Goal: Book appointment/travel/reservation

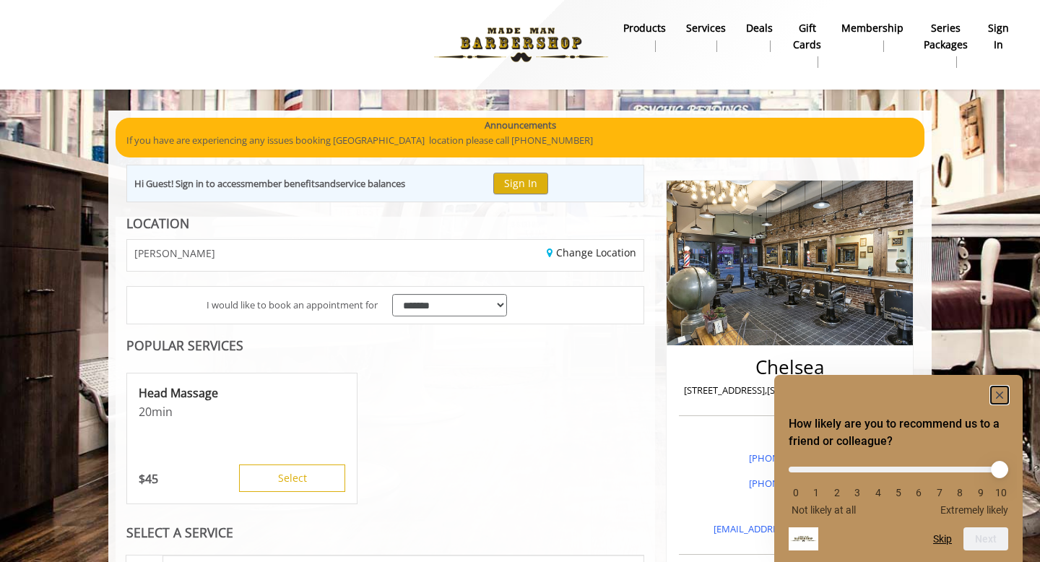
click at [999, 393] on icon "Hide survey" at bounding box center [999, 394] width 7 height 7
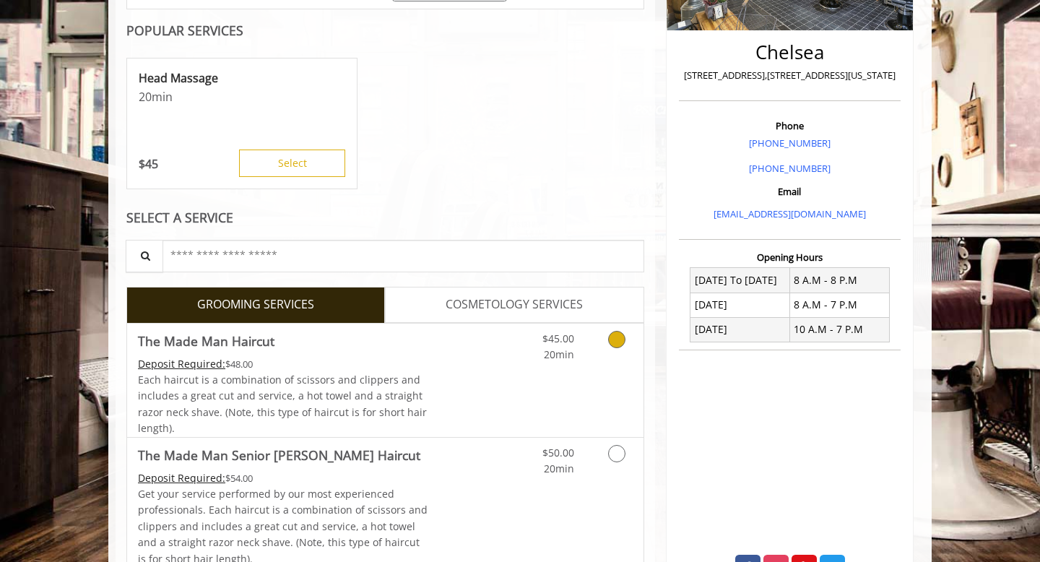
click at [529, 360] on link "$45.00 20min" at bounding box center [544, 344] width 60 height 40
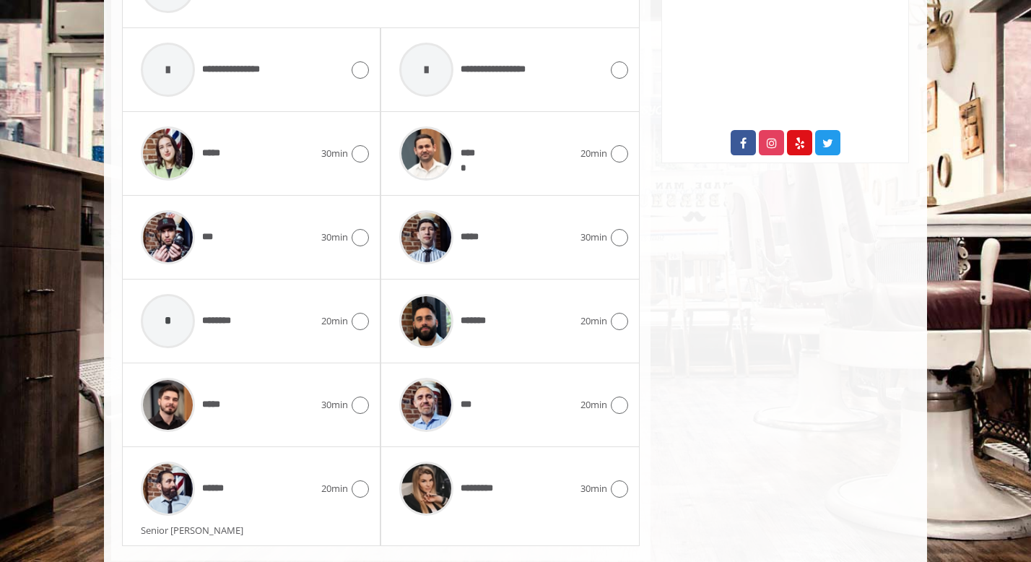
scroll to position [773, 0]
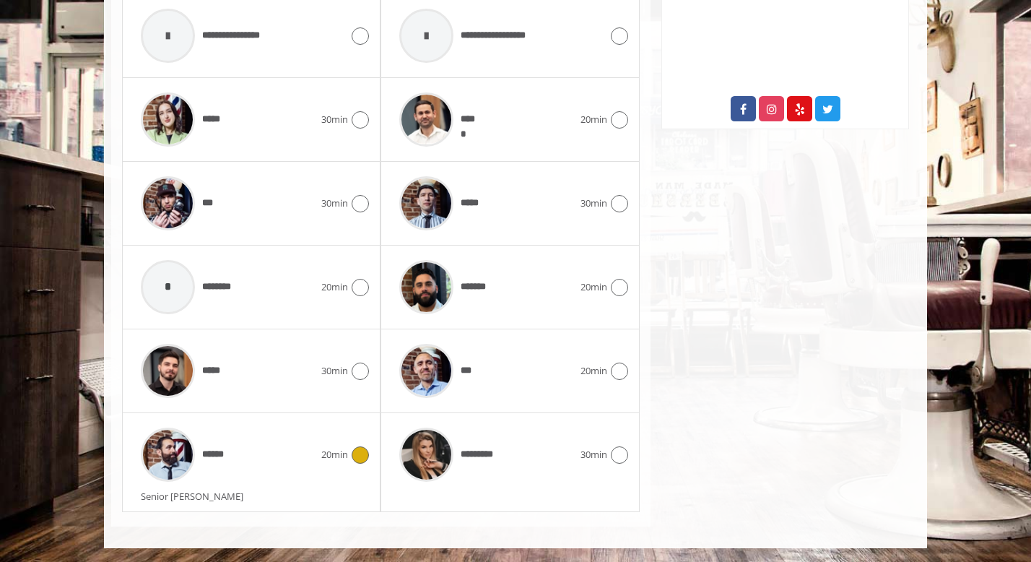
click at [253, 456] on div "******" at bounding box center [228, 454] width 188 height 69
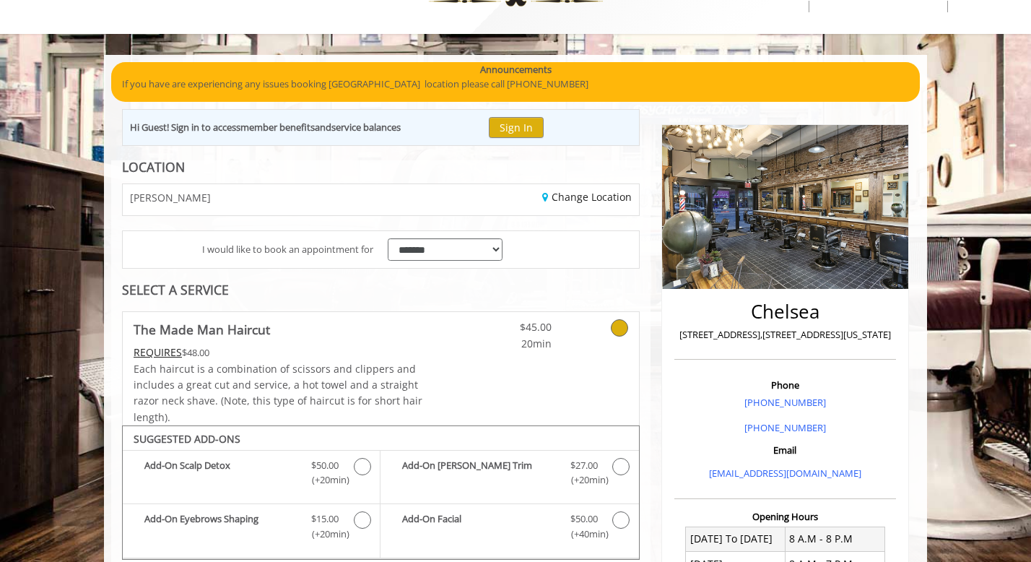
scroll to position [0, 0]
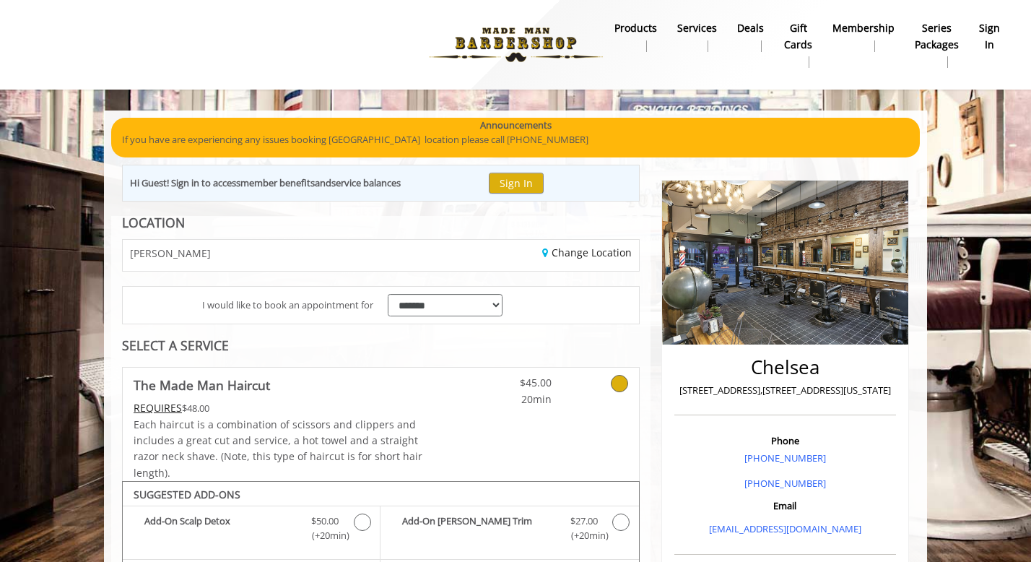
click at [312, 253] on div "CHELSEA" at bounding box center [246, 255] width 269 height 31
click at [586, 252] on link "Change Location" at bounding box center [587, 253] width 90 height 14
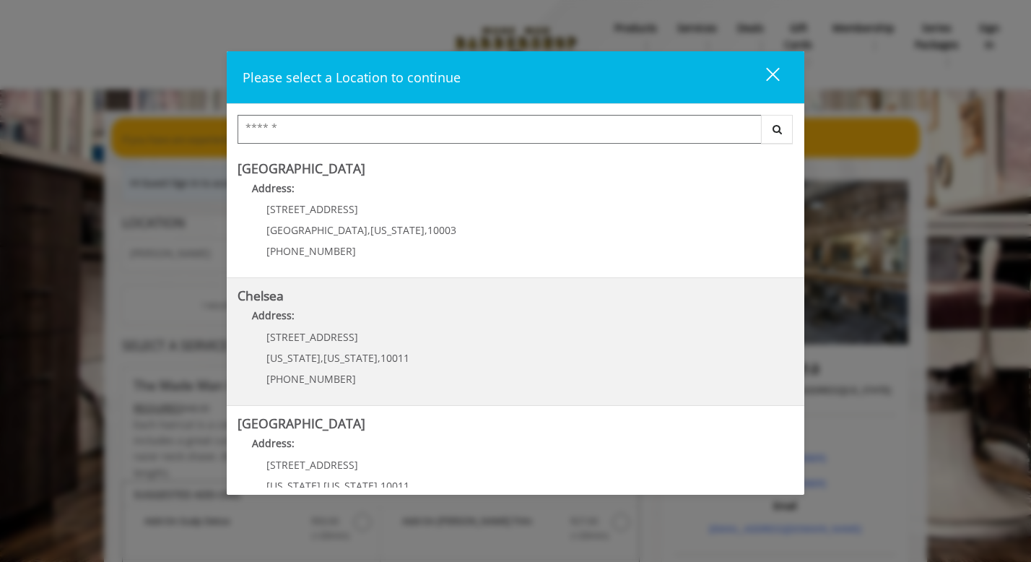
scroll to position [64, 0]
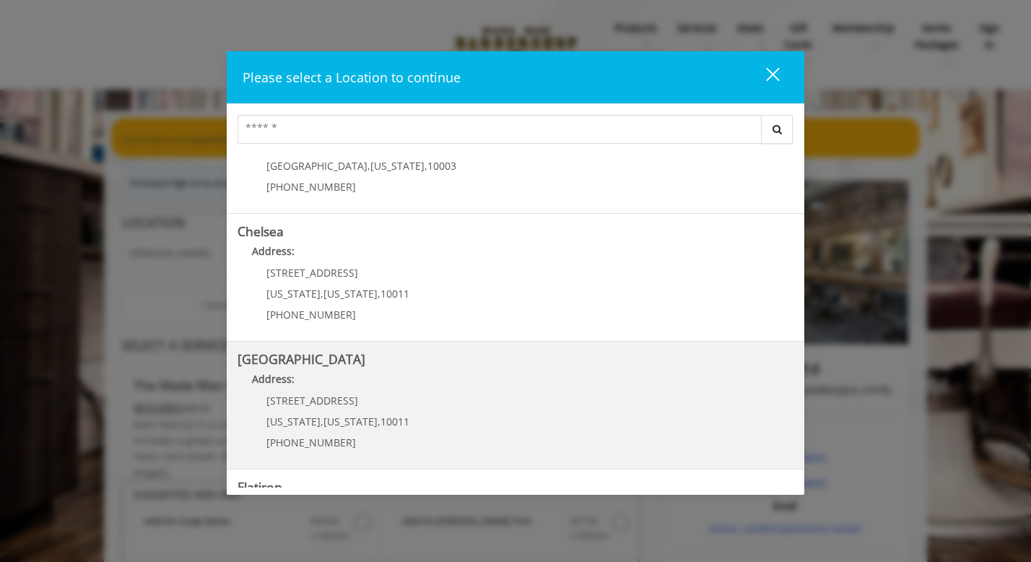
click at [425, 387] on Street "Address:" at bounding box center [516, 382] width 556 height 23
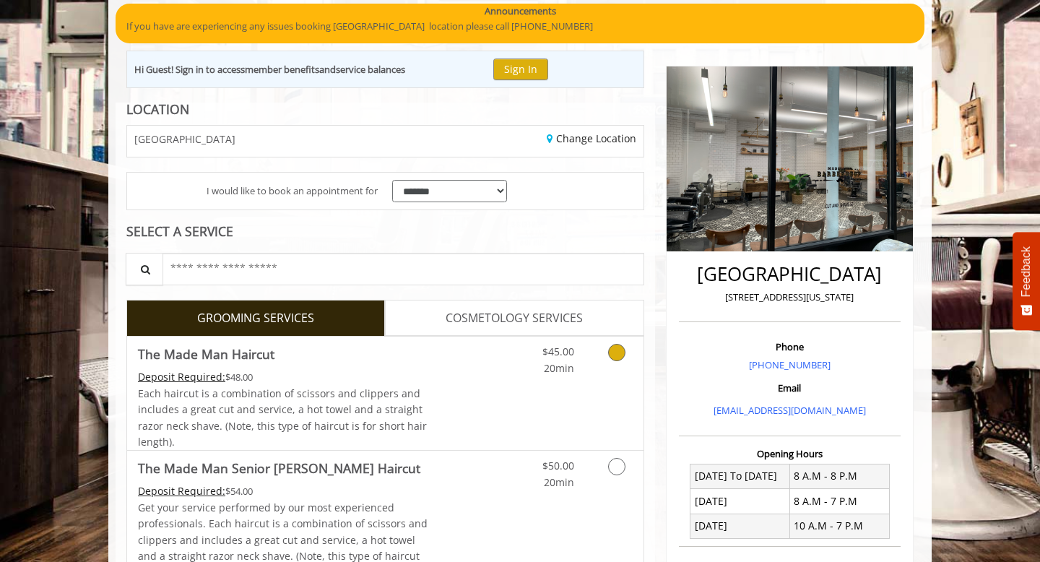
click at [473, 388] on link "Discounted Price" at bounding box center [471, 393] width 86 height 113
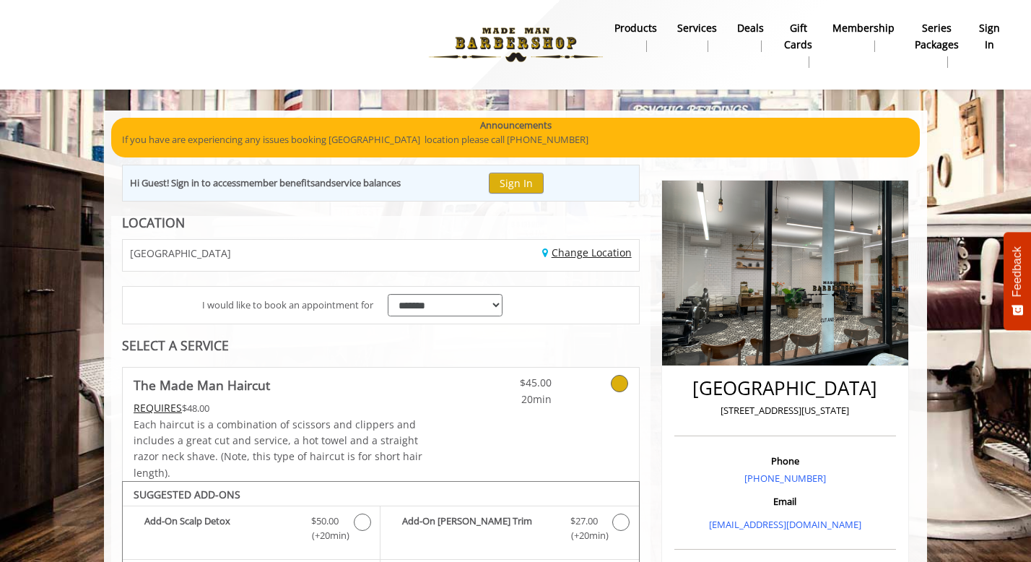
click at [558, 251] on link "Change Location" at bounding box center [587, 253] width 90 height 14
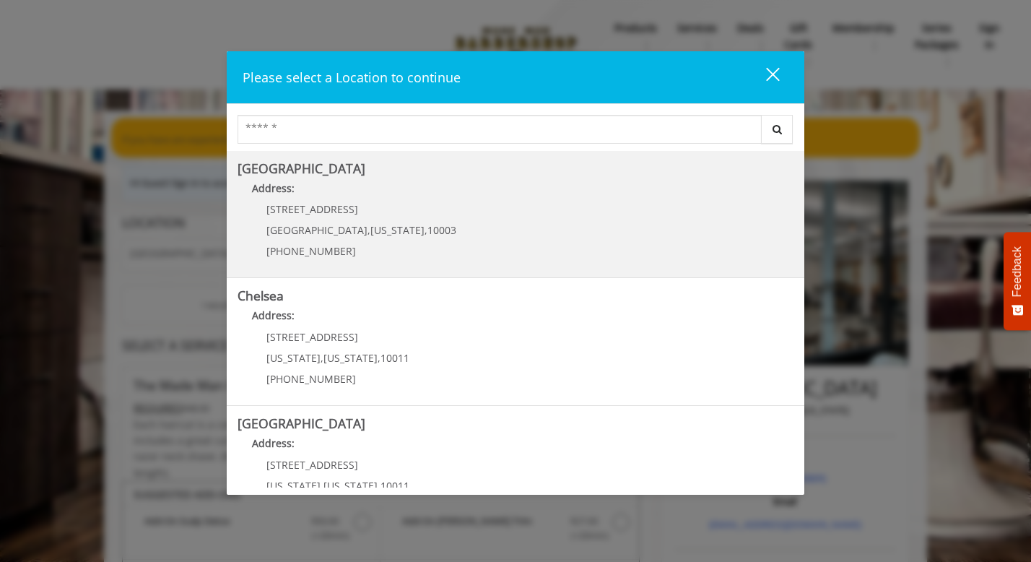
click at [462, 229] on Village "Greenwich Village Address: 60 E 8th St Manhattan , New York , 10003 (212) 598-1…" at bounding box center [516, 214] width 556 height 105
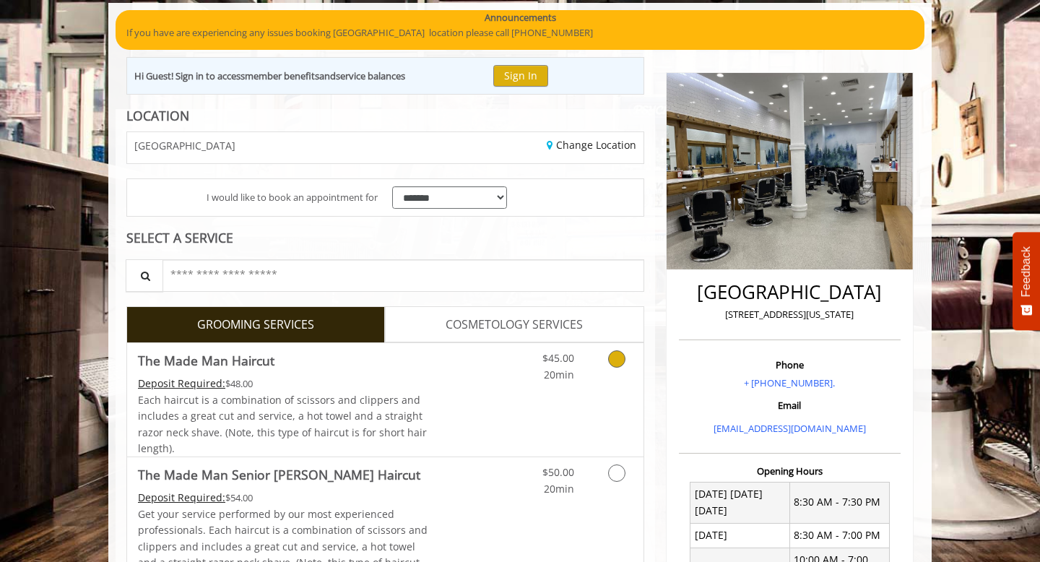
click at [462, 391] on link "Discounted Price" at bounding box center [471, 399] width 86 height 113
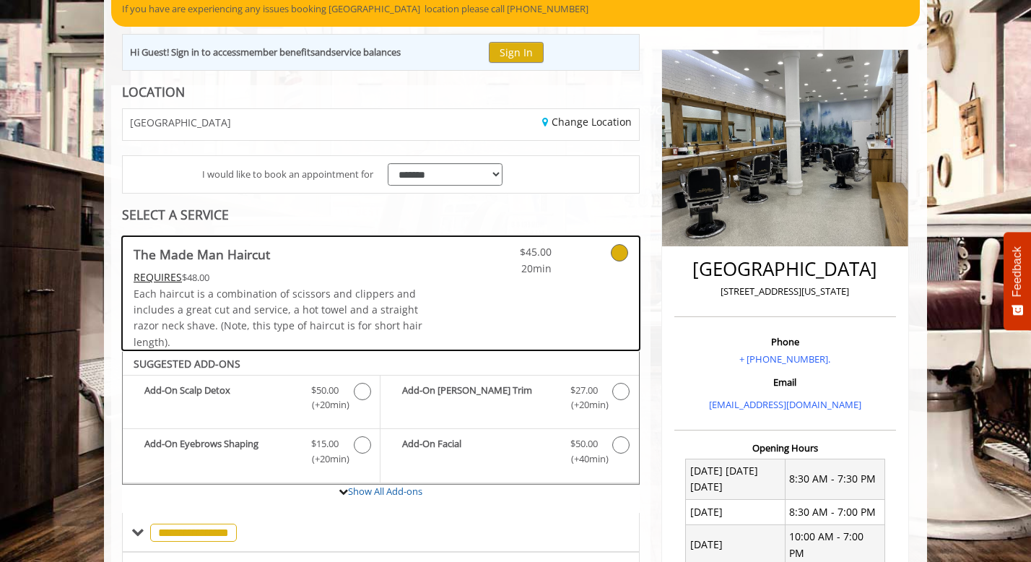
scroll to position [127, 0]
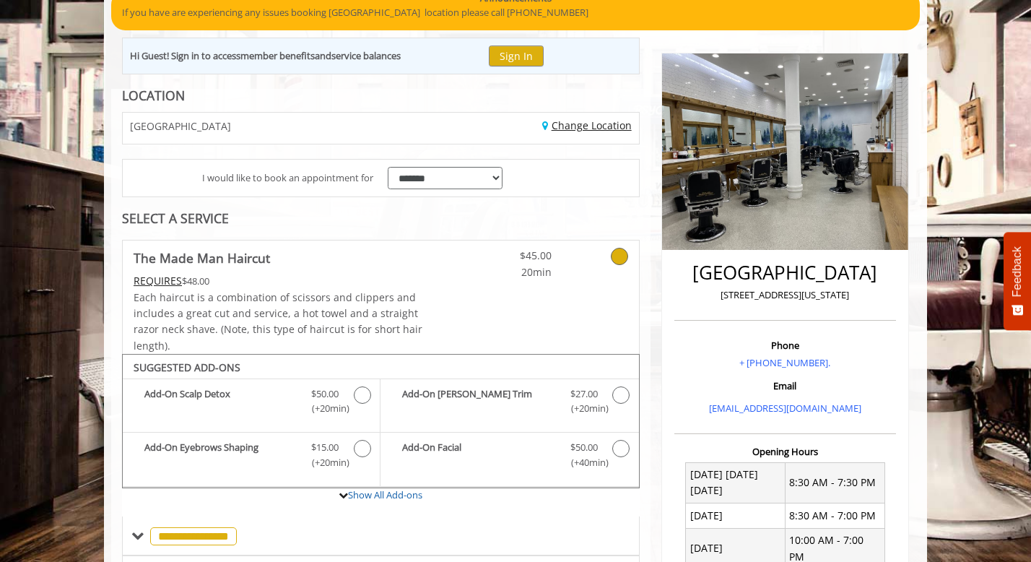
click at [593, 128] on link "Change Location" at bounding box center [587, 125] width 90 height 14
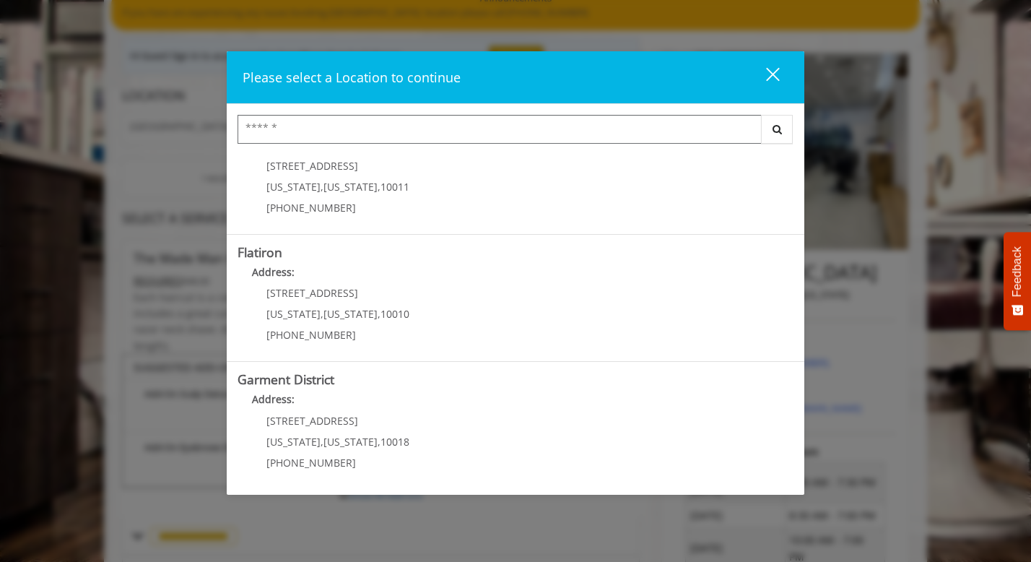
scroll to position [300, 0]
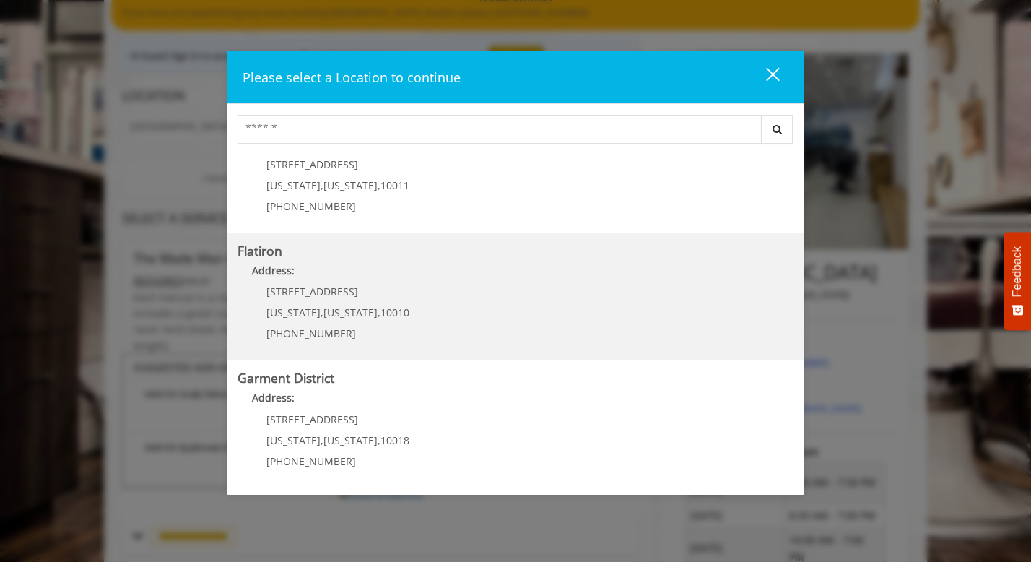
click at [487, 306] on "Flatiron Address: 10 E 23rd St New York , New York , 10010 (917) 475-1765" at bounding box center [516, 296] width 556 height 105
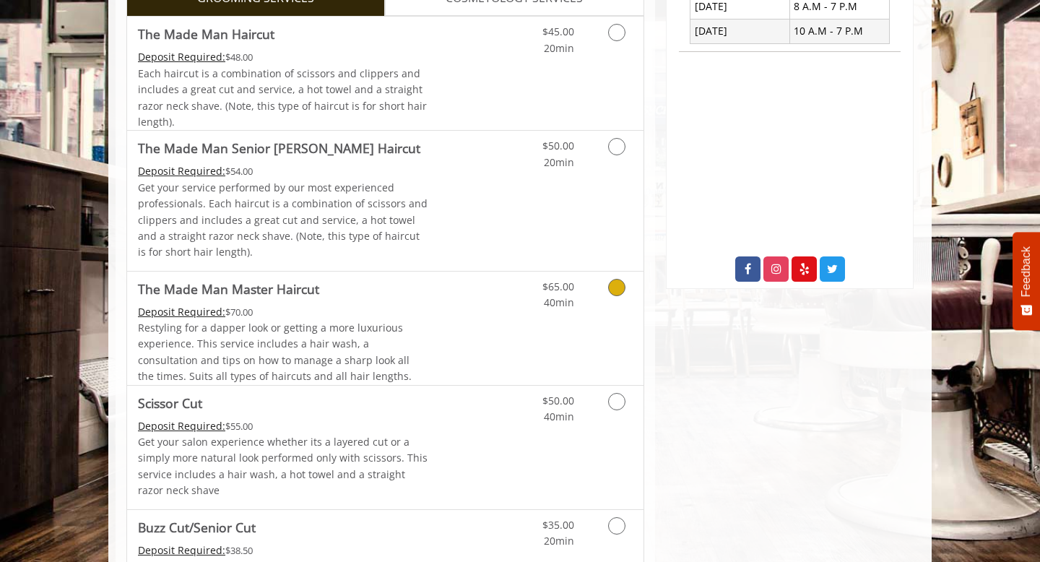
scroll to position [330, 0]
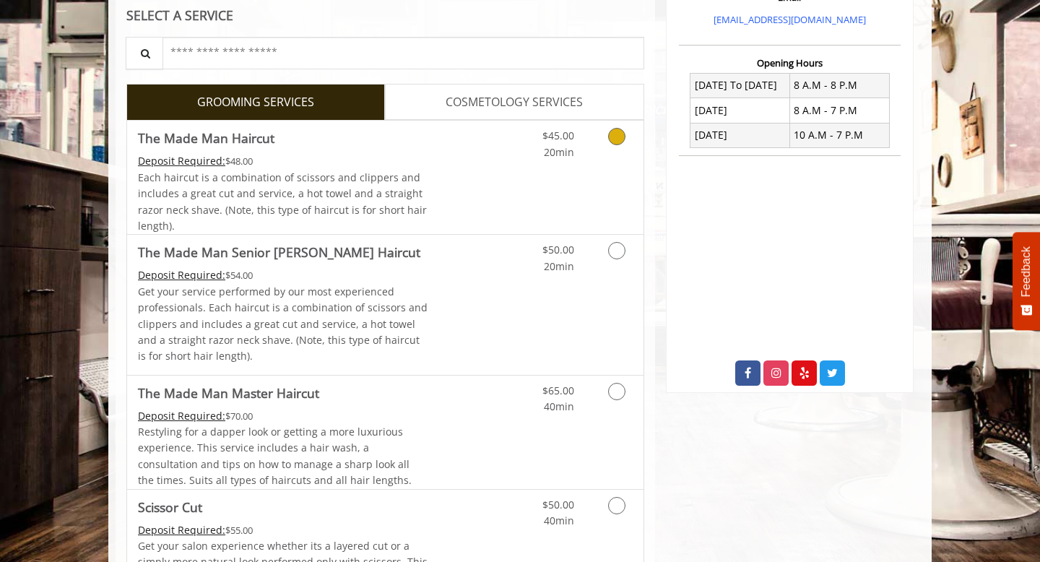
click at [477, 191] on link "Discounted Price" at bounding box center [471, 177] width 86 height 113
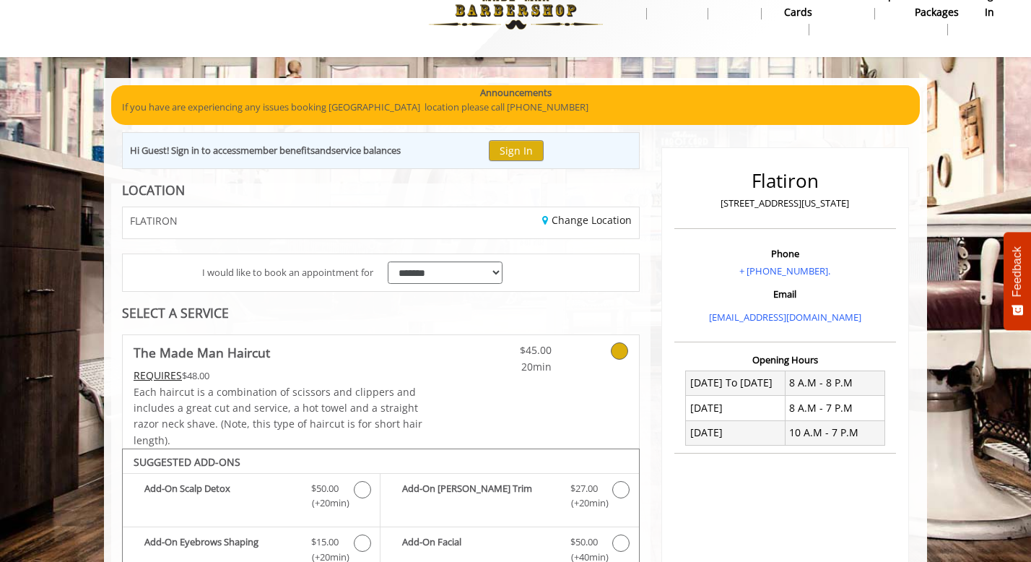
scroll to position [0, 0]
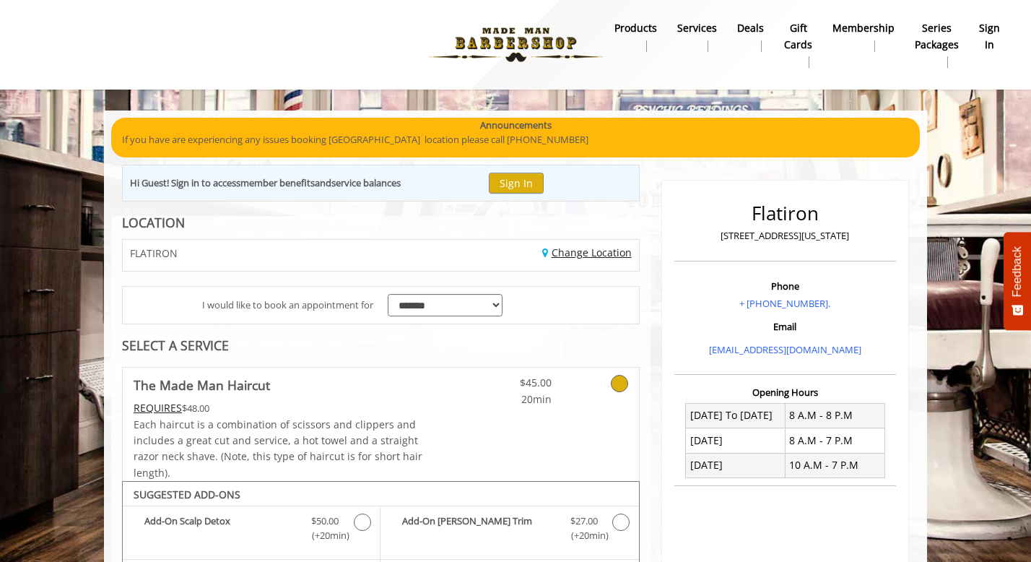
click at [580, 248] on link "Change Location" at bounding box center [587, 253] width 90 height 14
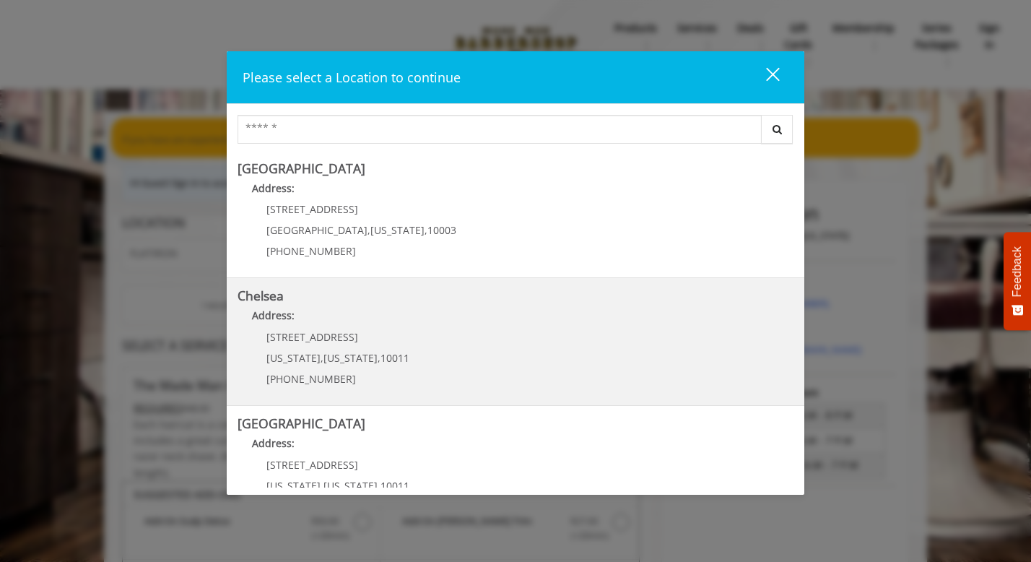
click at [508, 324] on p "Address:" at bounding box center [516, 319] width 556 height 23
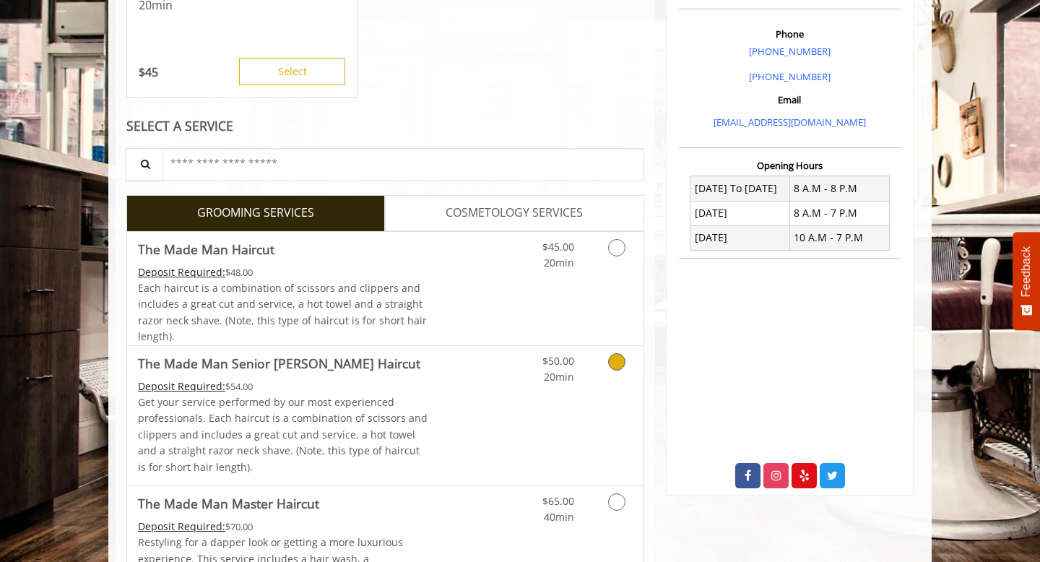
click at [486, 376] on link "Discounted Price" at bounding box center [471, 415] width 86 height 139
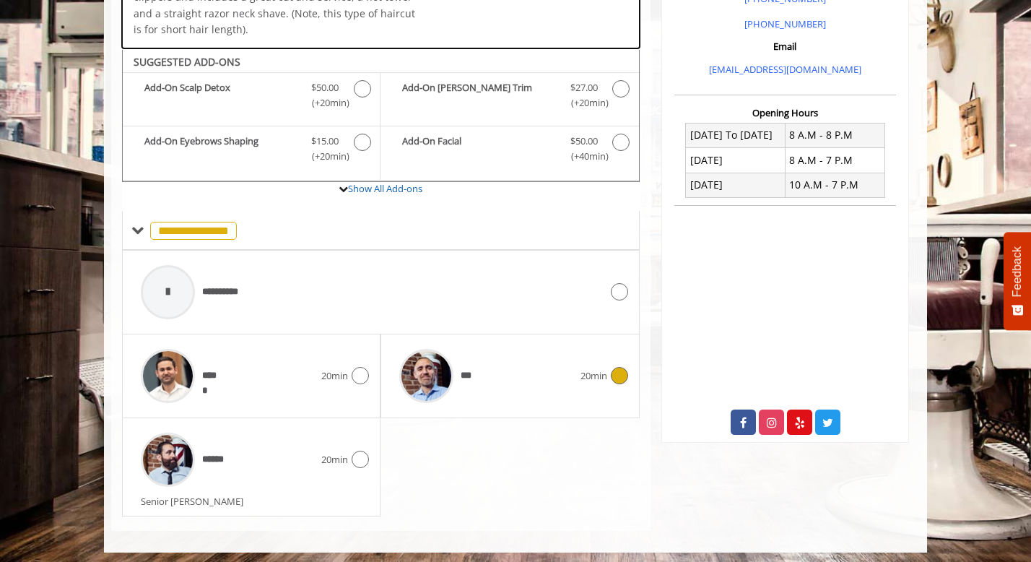
scroll to position [464, 0]
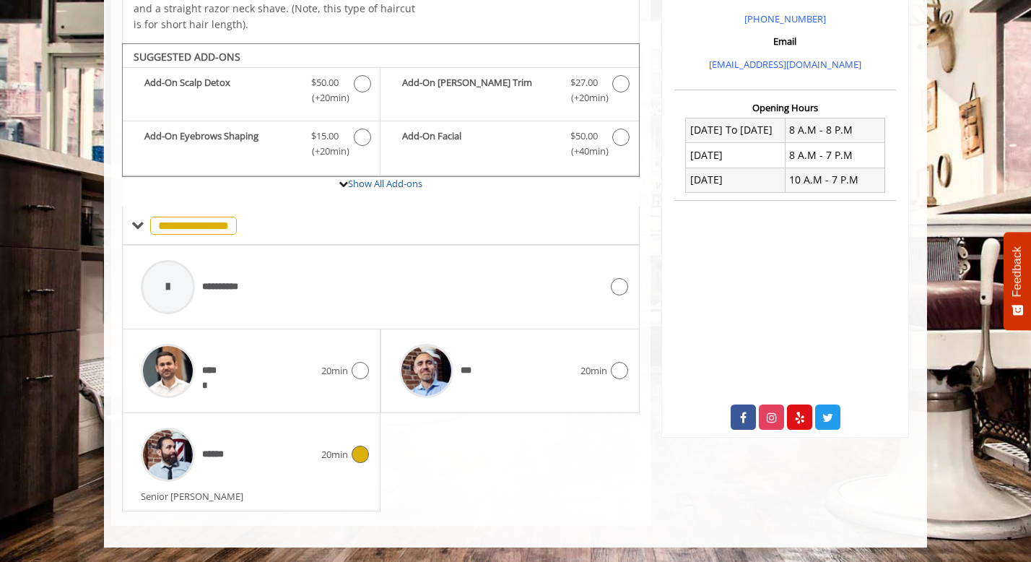
click at [300, 448] on div "******" at bounding box center [228, 454] width 188 height 69
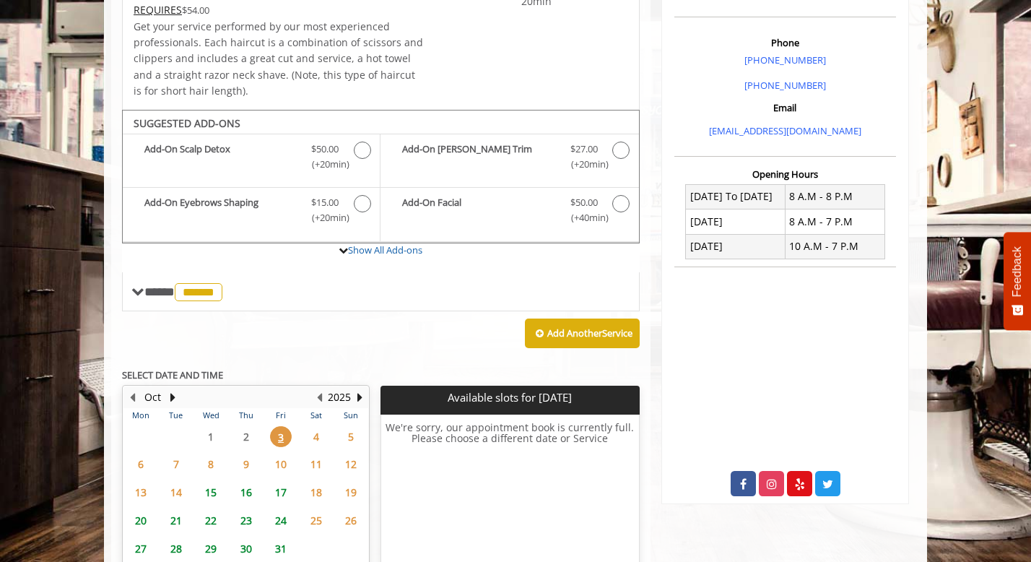
scroll to position [336, 0]
